Goal: Task Accomplishment & Management: Complete application form

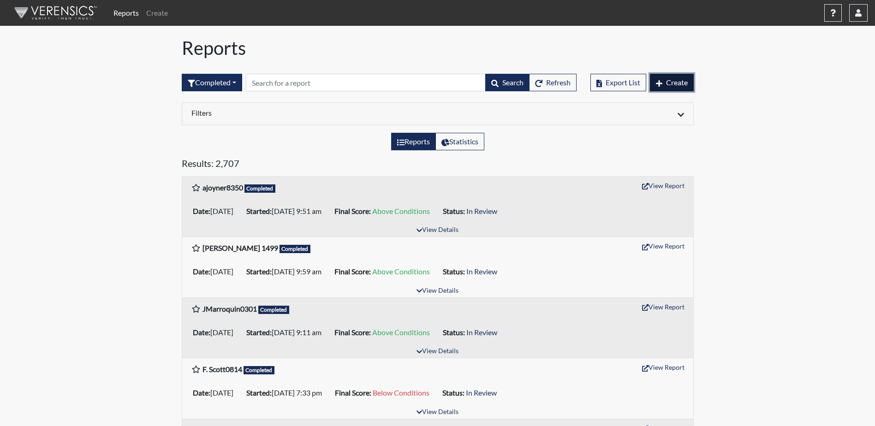
click at [678, 83] on span "Create" at bounding box center [677, 82] width 22 height 9
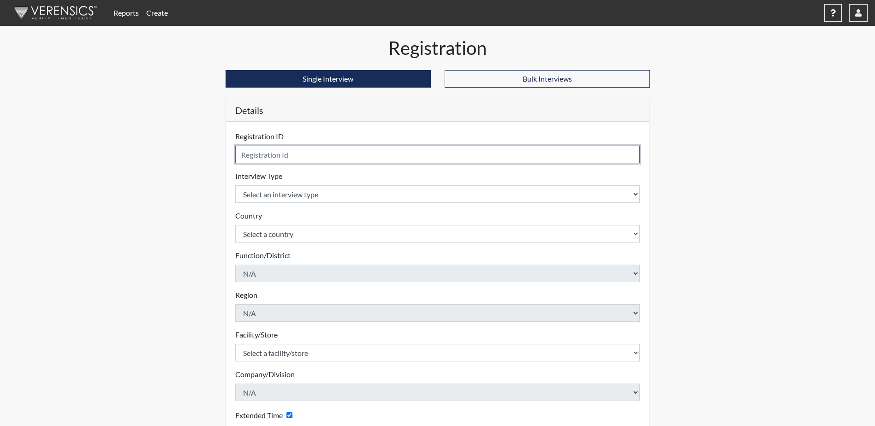
click at [278, 153] on input "text" at bounding box center [437, 155] width 405 height 18
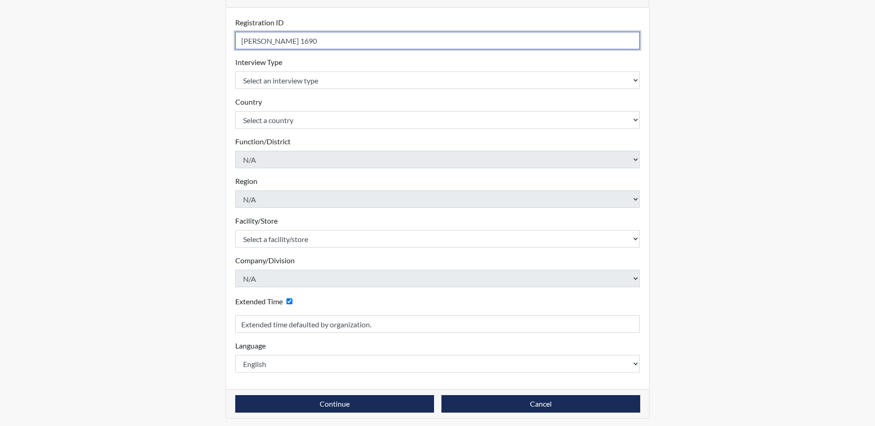
scroll to position [118, 0]
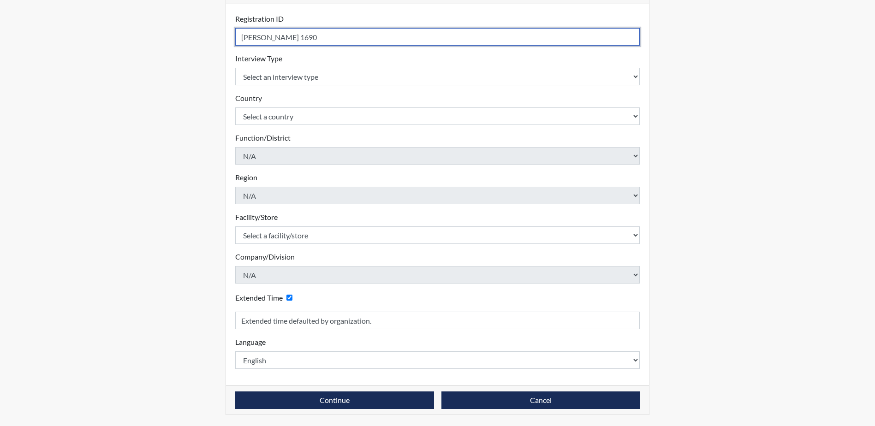
type input "[PERSON_NAME] 1690"
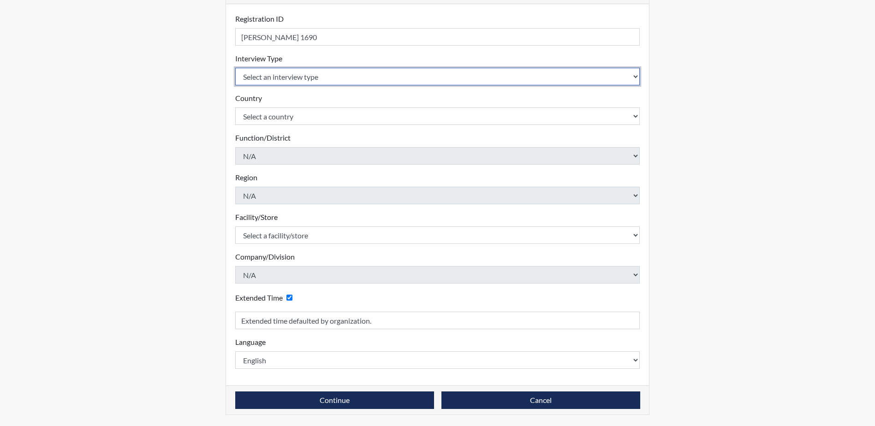
click at [296, 78] on select "Select an interview type Corrections Pre-Employment" at bounding box center [437, 77] width 405 height 18
select select "ff733e93-e1bf-11ea-9c9f-0eff0cf7eb8f"
click at [235, 68] on select "Select an interview type Corrections Pre-Employment" at bounding box center [437, 77] width 405 height 18
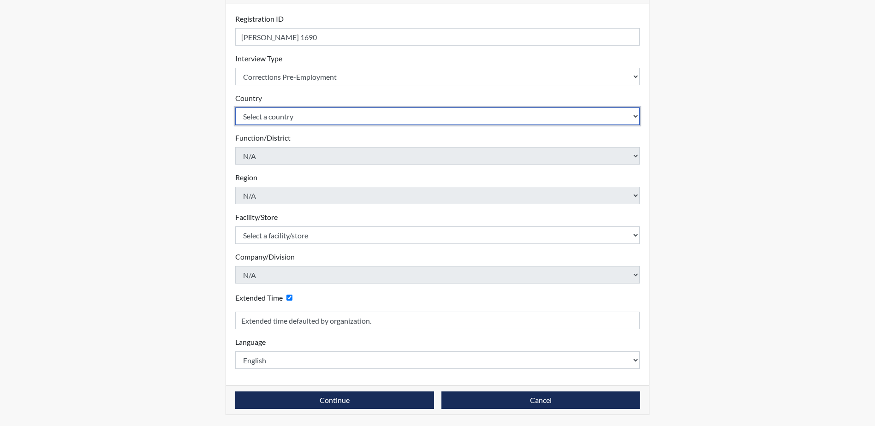
click at [301, 121] on select "Select a country [GEOGRAPHIC_DATA] [GEOGRAPHIC_DATA]" at bounding box center [437, 116] width 405 height 18
select select "united-states-of-[GEOGRAPHIC_DATA]"
click at [235, 107] on select "Select a country [GEOGRAPHIC_DATA] [GEOGRAPHIC_DATA]" at bounding box center [437, 116] width 405 height 18
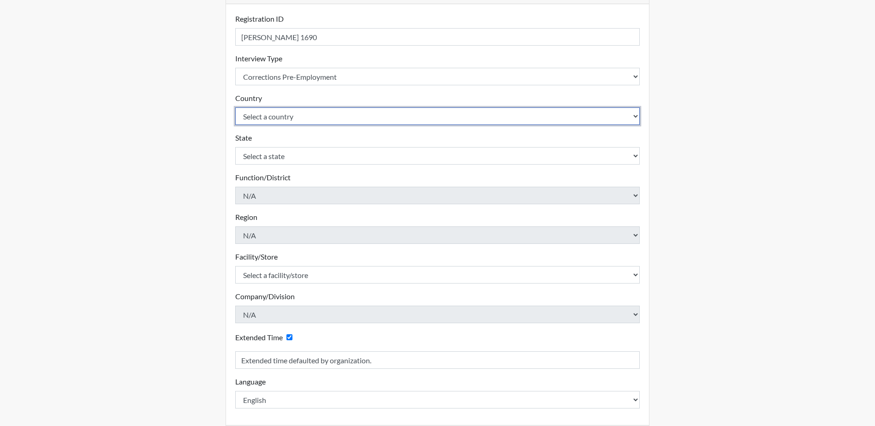
scroll to position [157, 0]
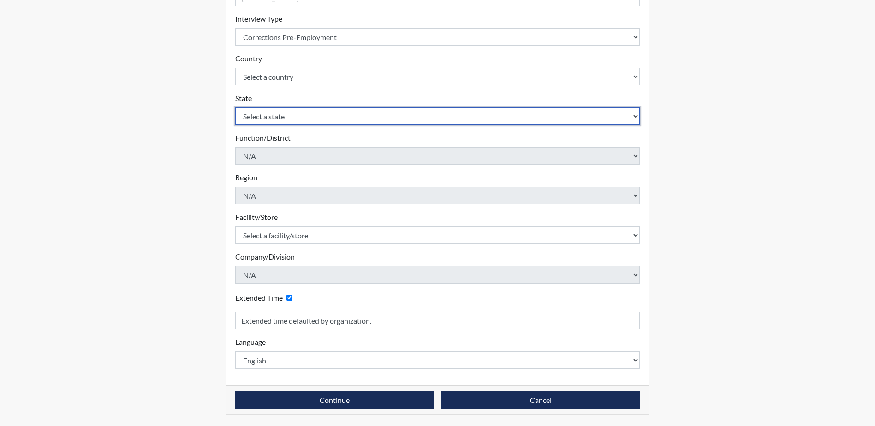
click at [300, 114] on select "Select a state [US_STATE] [US_STATE] [US_STATE] [US_STATE] [US_STATE] [US_STATE…" at bounding box center [437, 116] width 405 height 18
select select "SC"
click at [235, 107] on select "Select a state [US_STATE] [US_STATE] [US_STATE] [US_STATE] [US_STATE] [US_STATE…" at bounding box center [437, 116] width 405 height 18
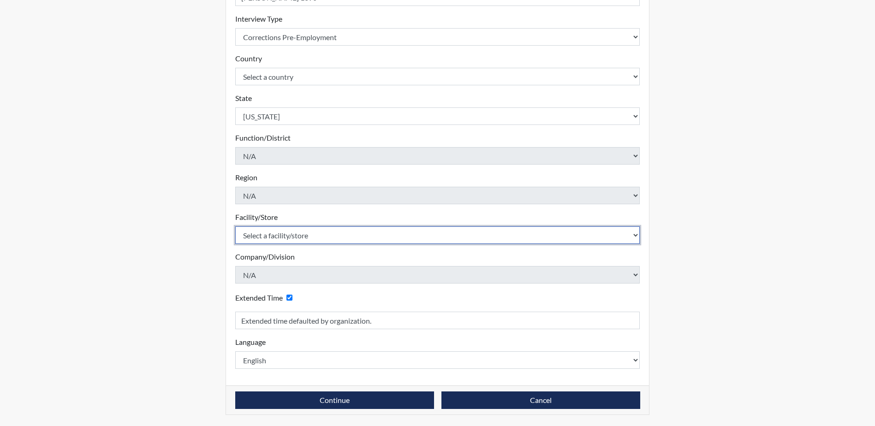
click at [345, 242] on select "Select a facility/store [GEOGRAPHIC_DATA] CI Broad River CI [PERSON_NAME] CI Di…" at bounding box center [437, 236] width 405 height 18
select select "fde7b8d2-c9ff-4e28-a596-4a9271a729da"
click at [235, 227] on select "Select a facility/store [GEOGRAPHIC_DATA] CI Broad River CI [PERSON_NAME] CI Di…" at bounding box center [437, 236] width 405 height 18
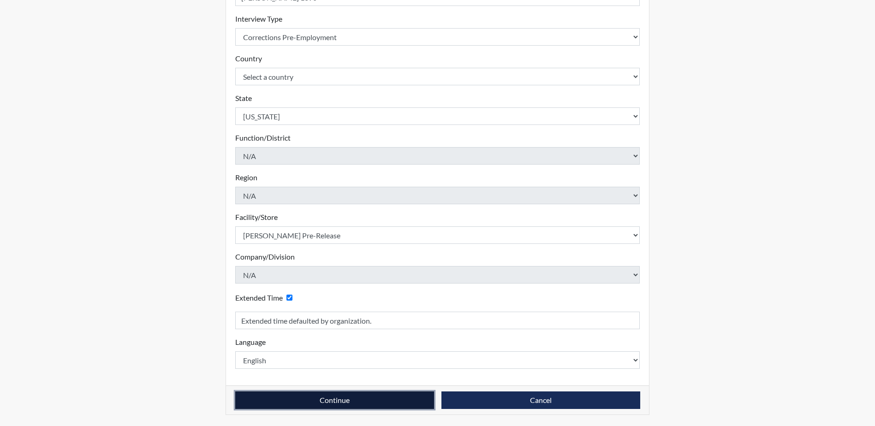
click at [362, 400] on button "Continue" at bounding box center [334, 401] width 199 height 18
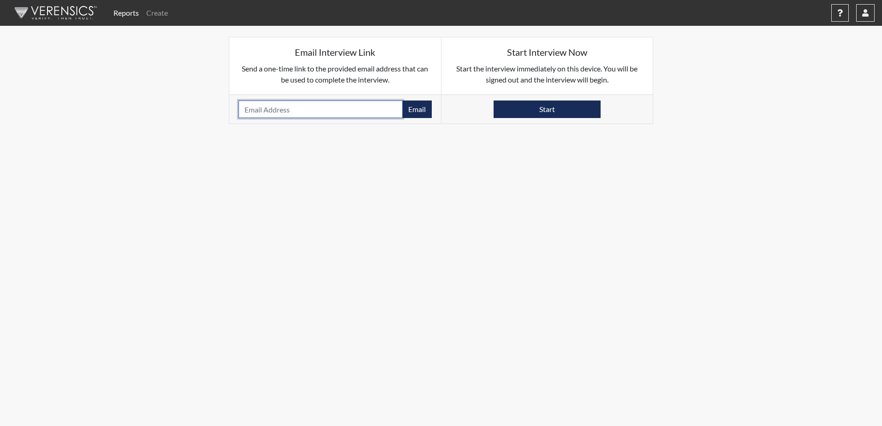
click at [362, 109] on input "email" at bounding box center [321, 110] width 164 height 18
type input "[EMAIL_ADDRESS][DOMAIN_NAME]"
click at [410, 108] on button "Email" at bounding box center [417, 110] width 30 height 18
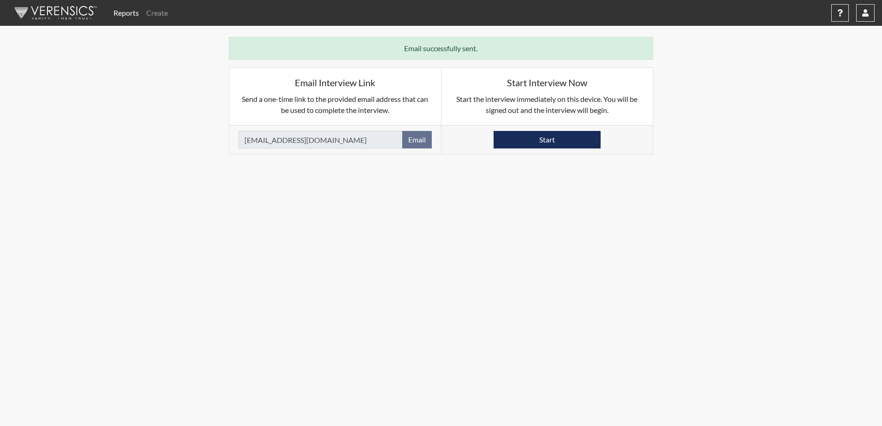
click at [117, 12] on link "Reports" at bounding box center [126, 13] width 33 height 18
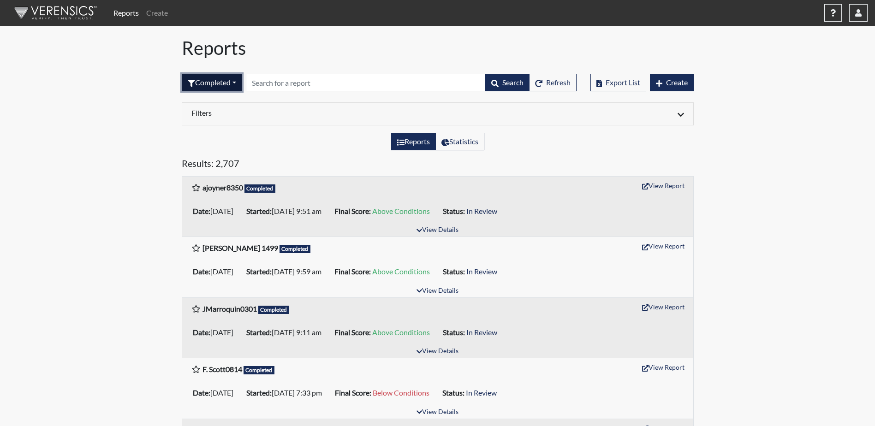
click at [218, 84] on button "Completed" at bounding box center [212, 83] width 60 height 18
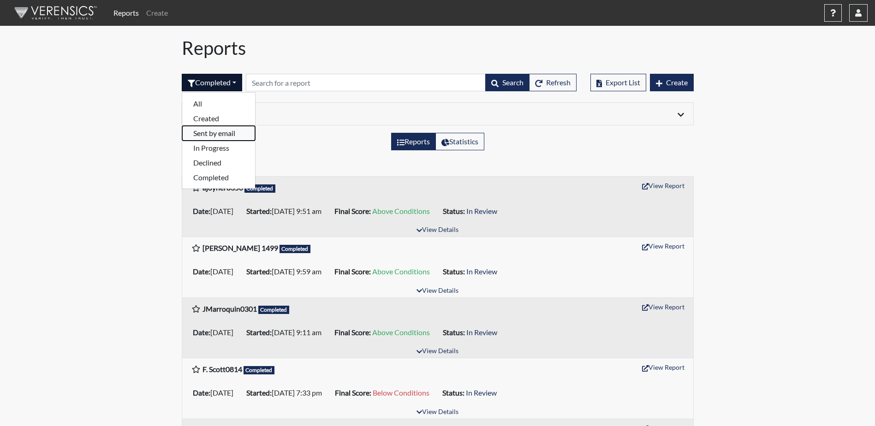
click at [223, 135] on button "Sent by email" at bounding box center [218, 133] width 73 height 15
